Goal: Communication & Community: Answer question/provide support

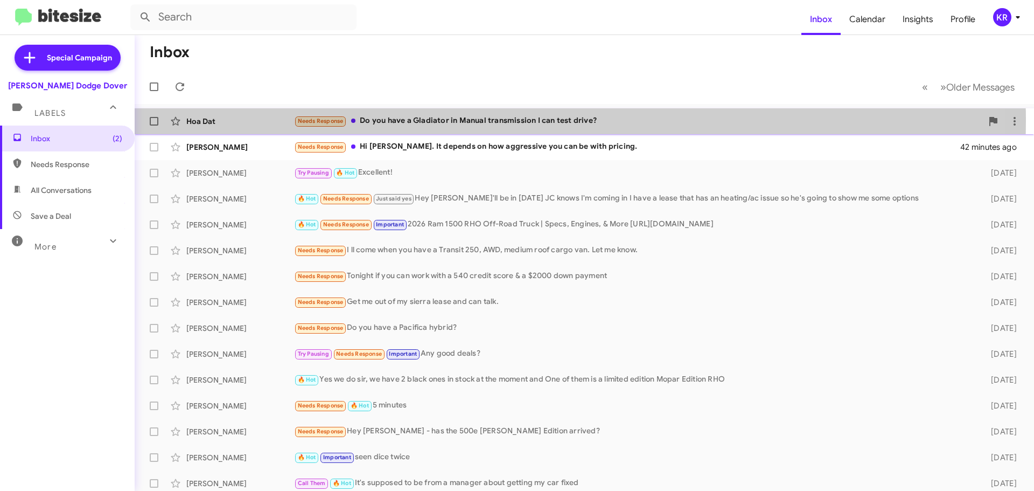
click at [468, 121] on div "Needs Response Do you have a Gladiator in Manual transmission I can test drive?" at bounding box center [638, 121] width 688 height 12
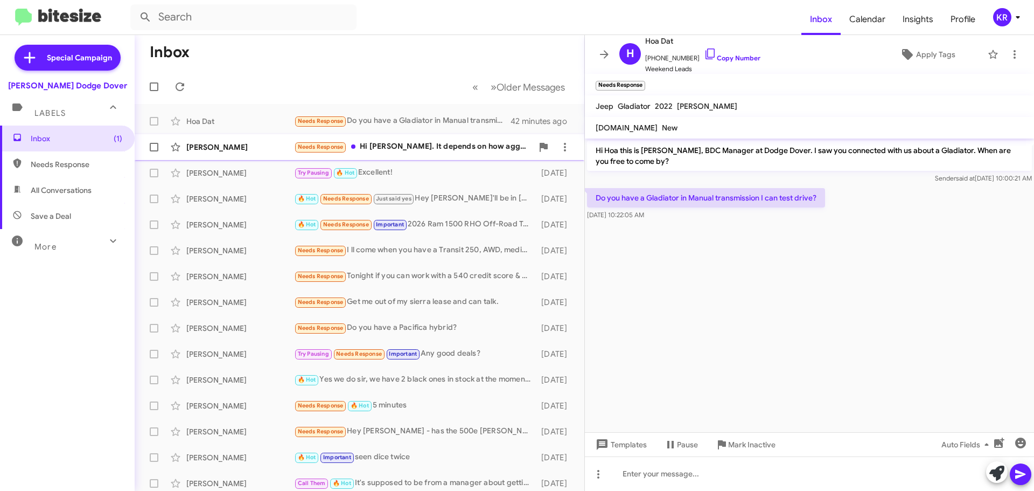
click at [411, 152] on div "Needs Response Hi [PERSON_NAME]. It depends on how aggressive you can be with p…" at bounding box center [413, 147] width 239 height 12
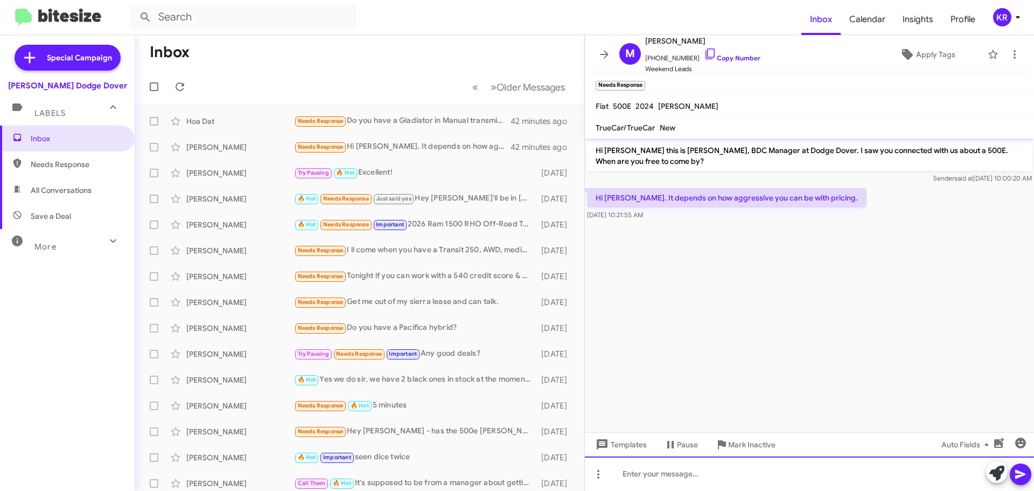
click at [683, 477] on div at bounding box center [809, 473] width 449 height 34
click at [688, 475] on div at bounding box center [809, 473] width 449 height 34
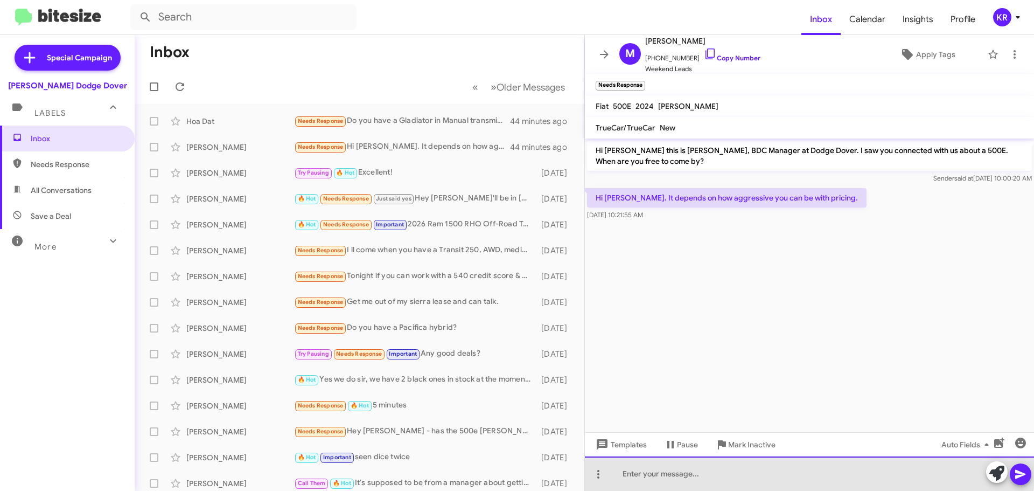
click at [785, 471] on div at bounding box center [809, 473] width 449 height 34
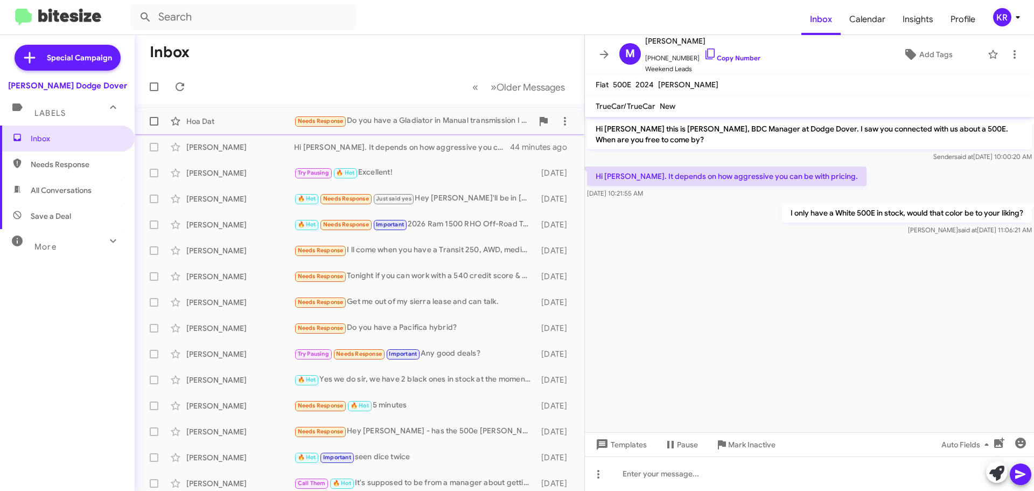
click at [387, 117] on div "Needs Response Do you have a Gladiator in Manual transmission I can test drive?" at bounding box center [413, 121] width 239 height 12
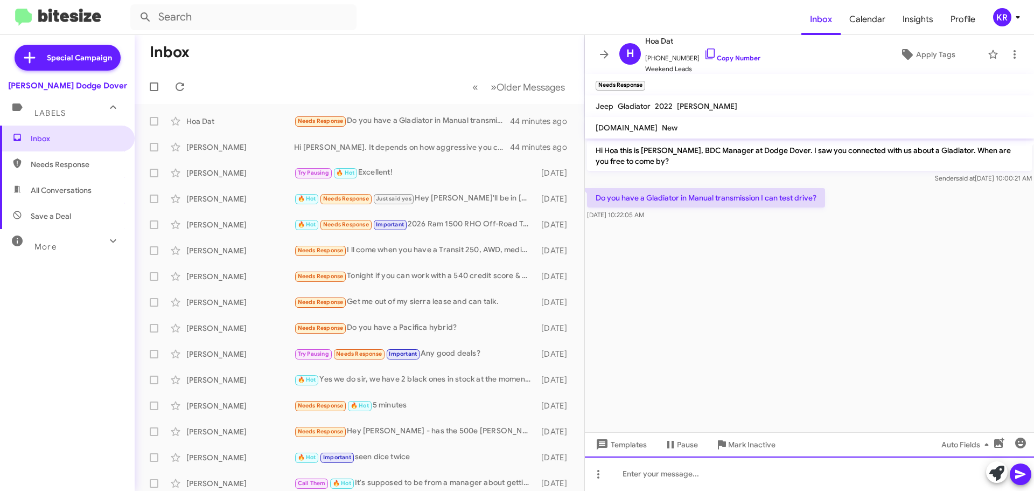
click at [677, 474] on div at bounding box center [809, 473] width 449 height 34
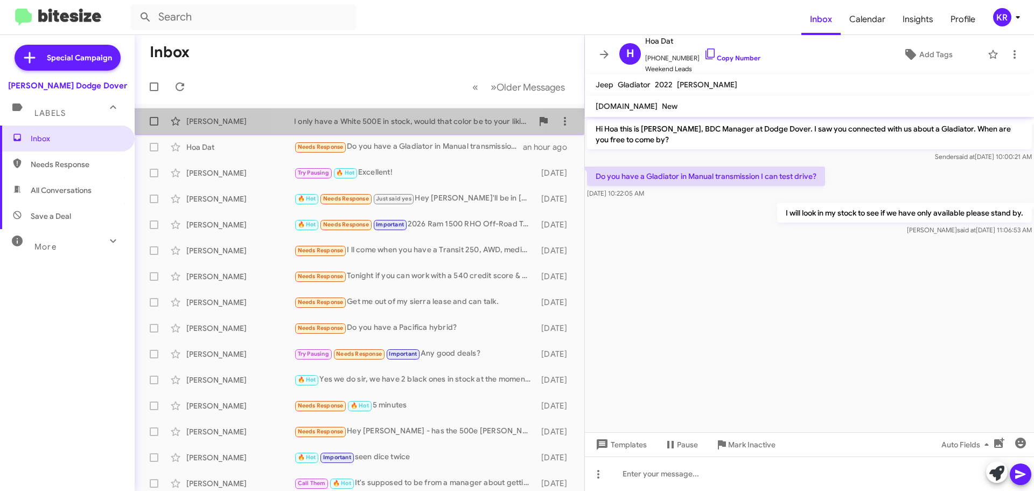
click at [401, 117] on div "I only have a White 500E in stock, would that color be to your liking?" at bounding box center [413, 121] width 239 height 11
